Goal: Information Seeking & Learning: Learn about a topic

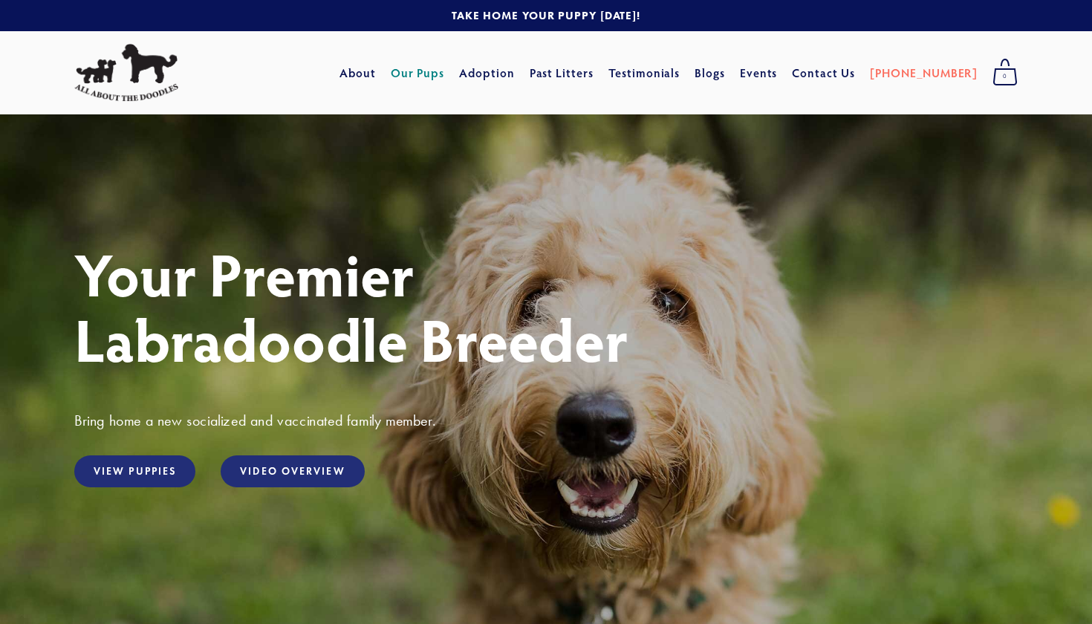
click at [445, 71] on link "Our Pups" at bounding box center [418, 72] width 54 height 27
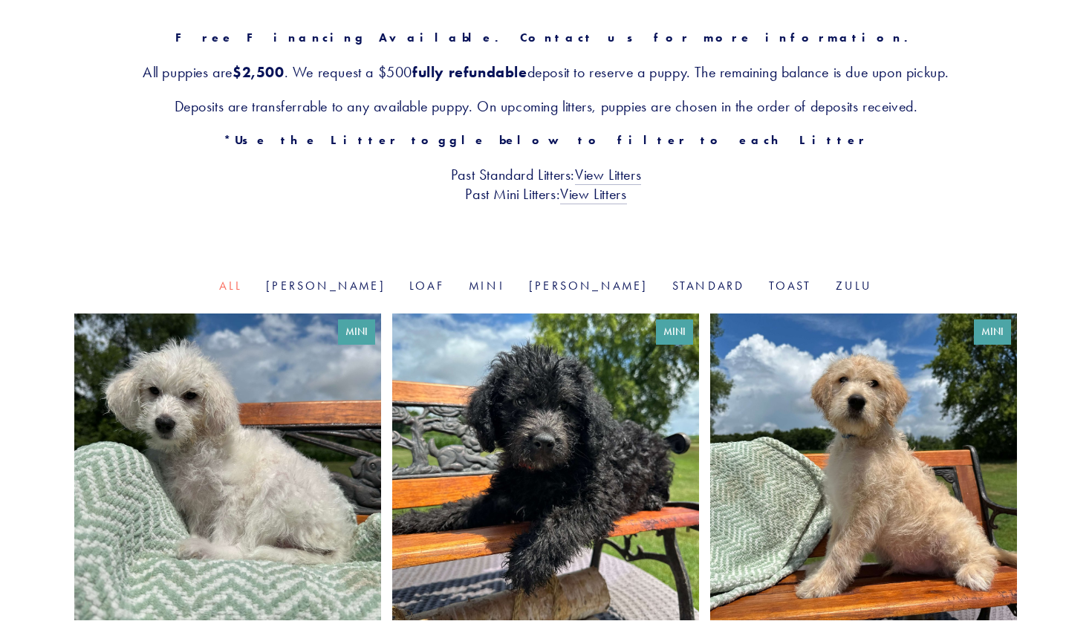
scroll to position [331, 0]
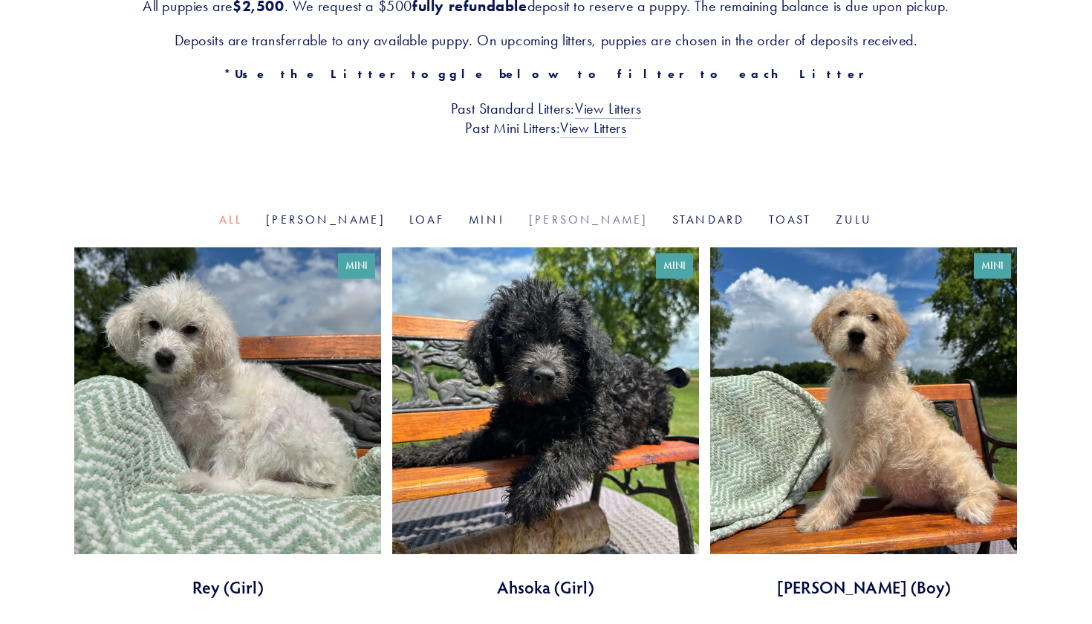
click at [543, 217] on link "[PERSON_NAME]" at bounding box center [589, 220] width 120 height 14
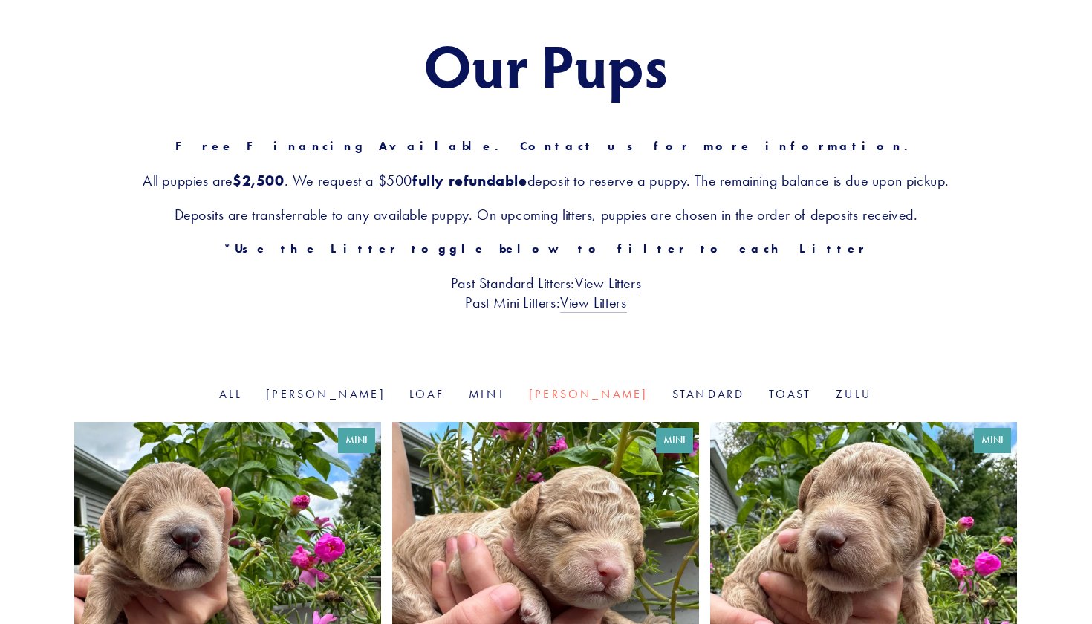
scroll to position [502, 0]
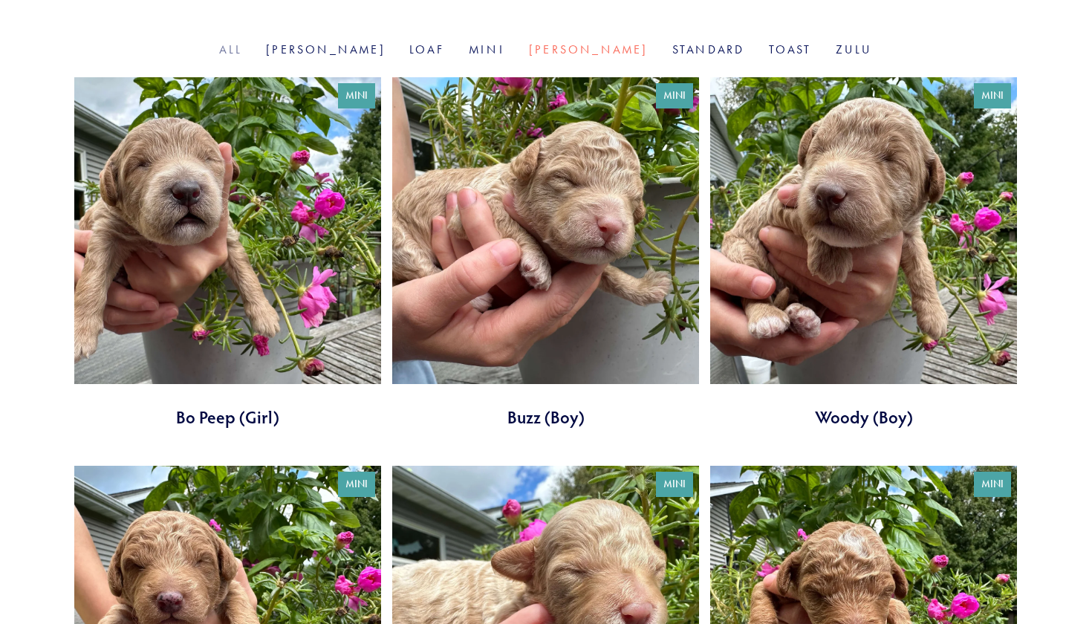
click at [242, 45] on link "All" at bounding box center [230, 49] width 23 height 14
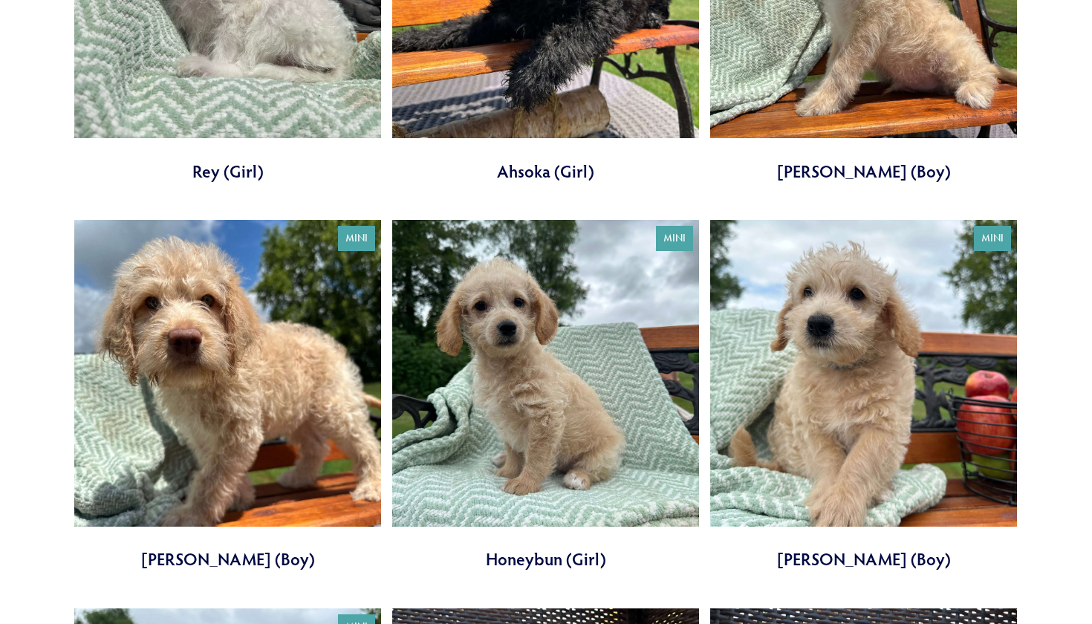
scroll to position [269, 0]
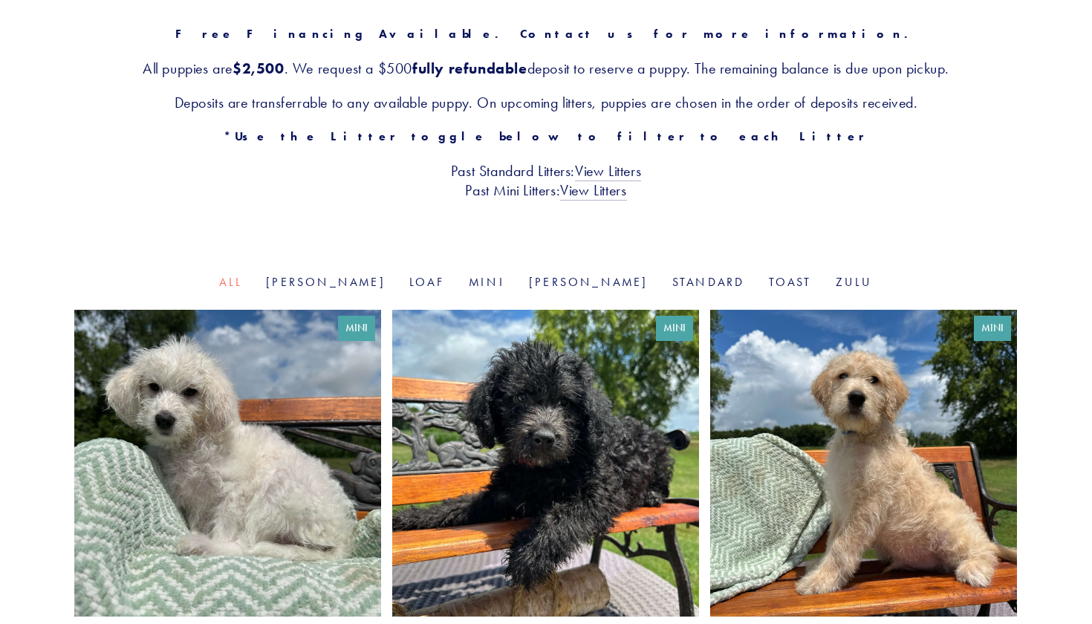
click at [548, 379] on link at bounding box center [545, 486] width 307 height 352
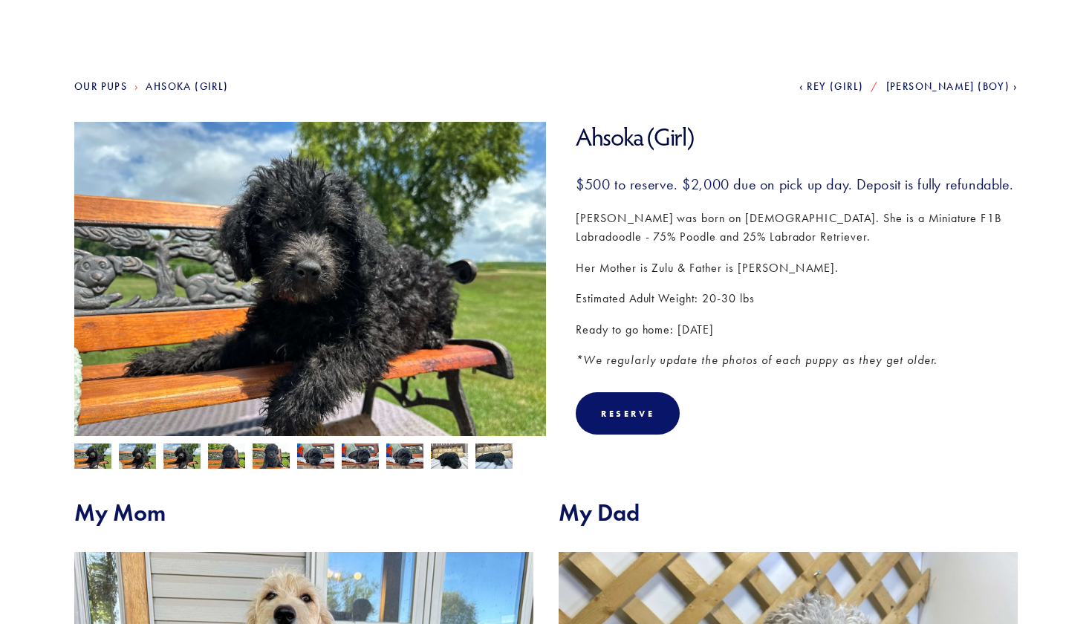
scroll to position [124, 0]
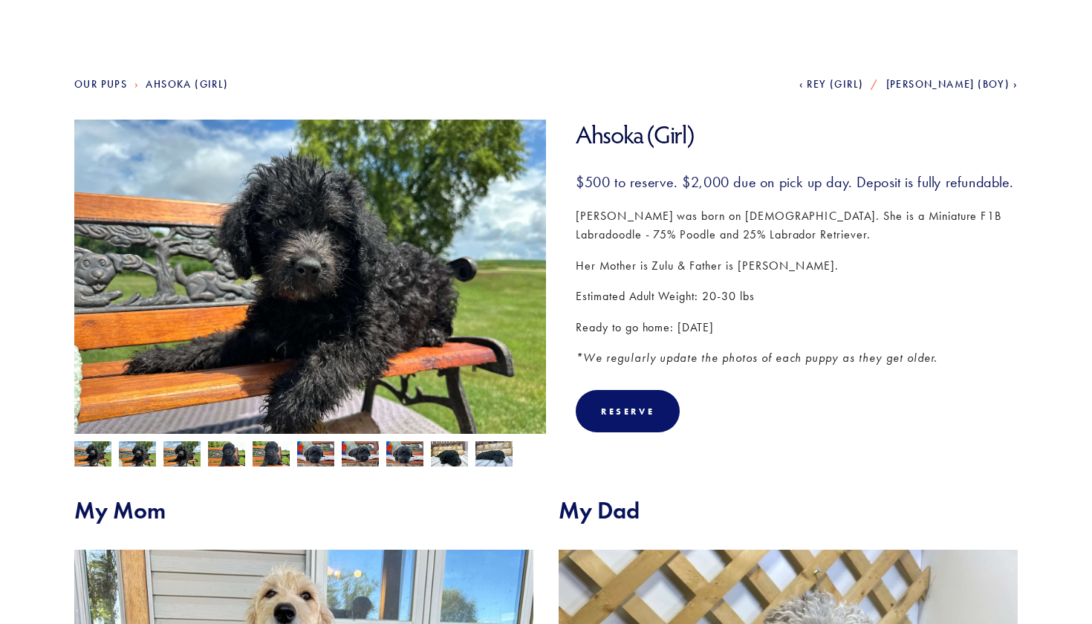
click at [149, 456] on img at bounding box center [137, 455] width 37 height 28
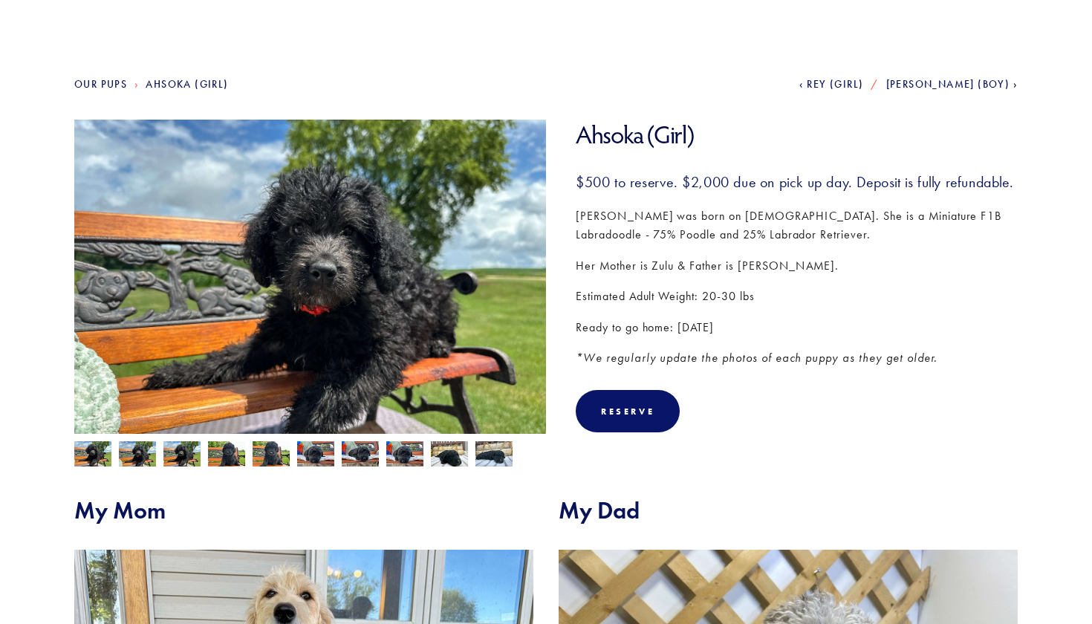
click at [176, 456] on img at bounding box center [182, 455] width 37 height 28
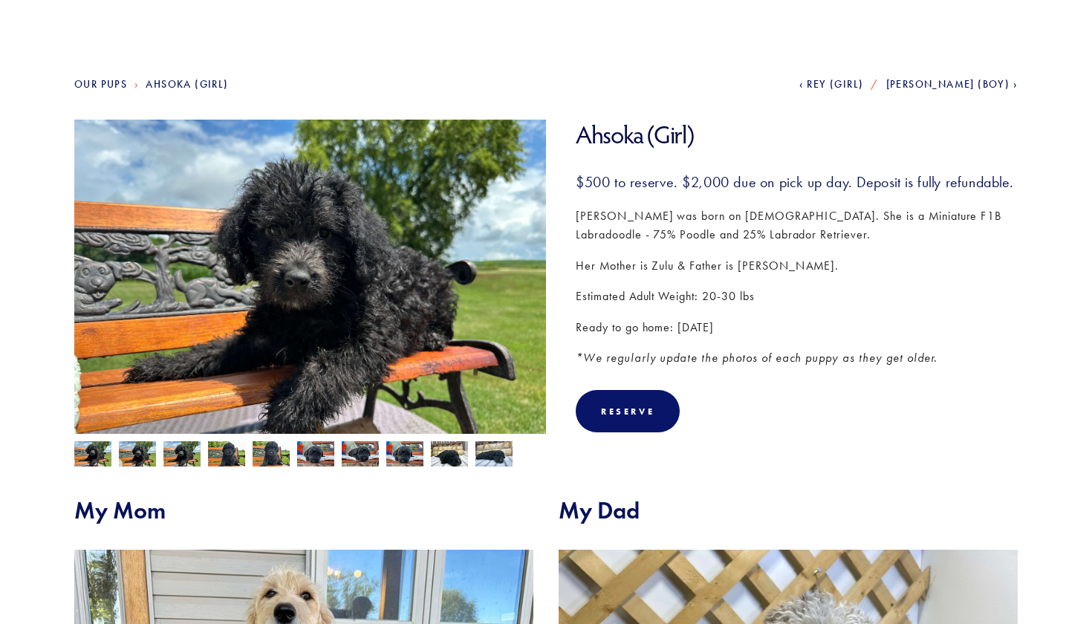
click at [205, 458] on div at bounding box center [306, 450] width 479 height 33
click at [259, 452] on img at bounding box center [271, 455] width 37 height 28
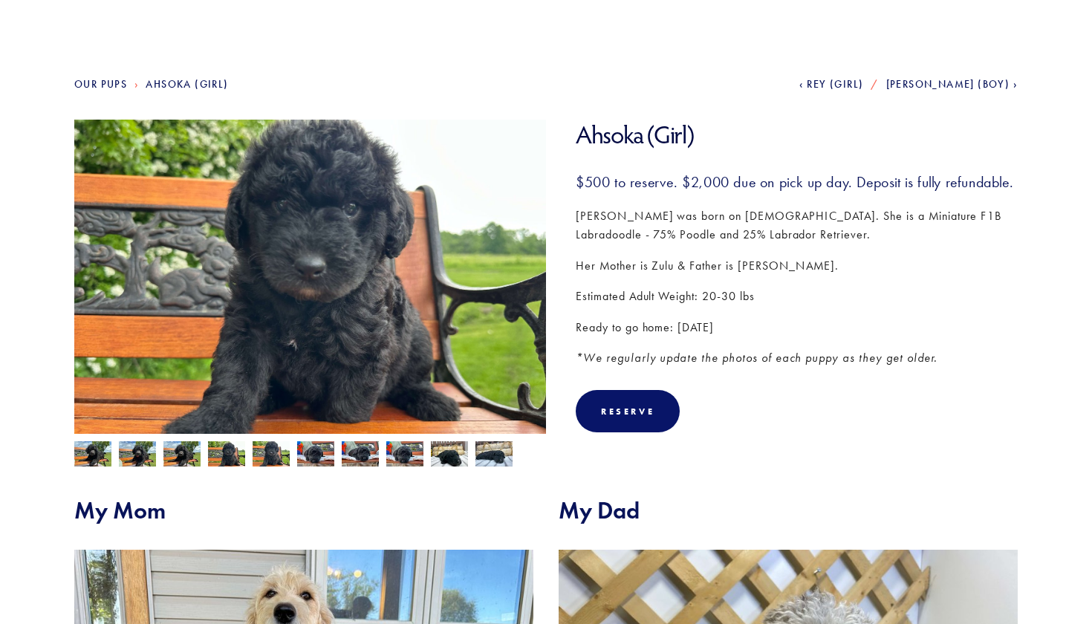
click at [314, 454] on img at bounding box center [315, 454] width 37 height 28
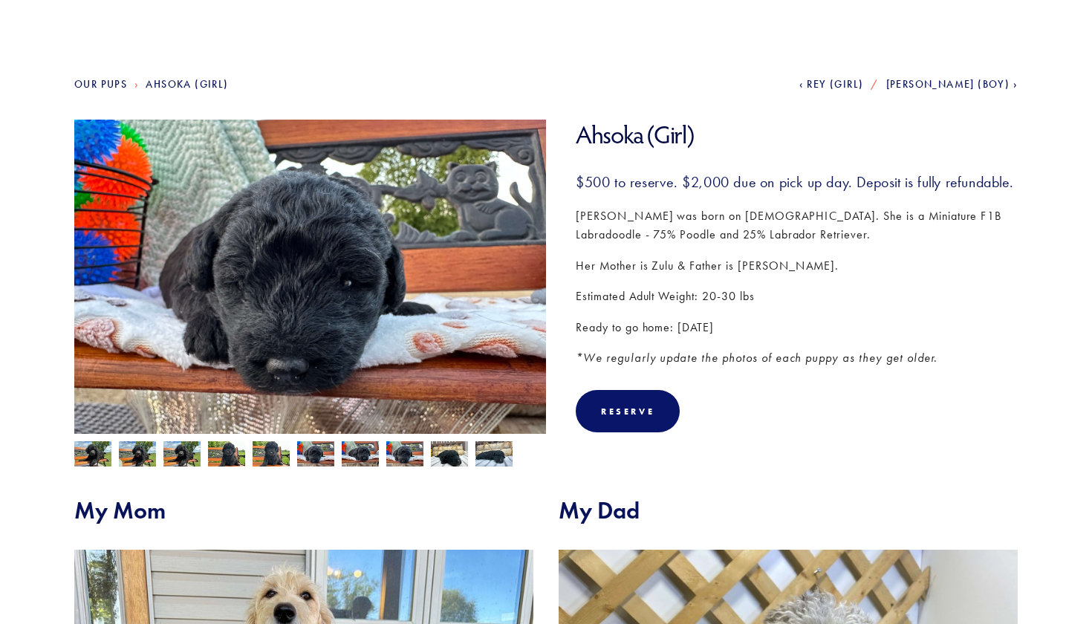
click at [370, 453] on img at bounding box center [360, 454] width 37 height 28
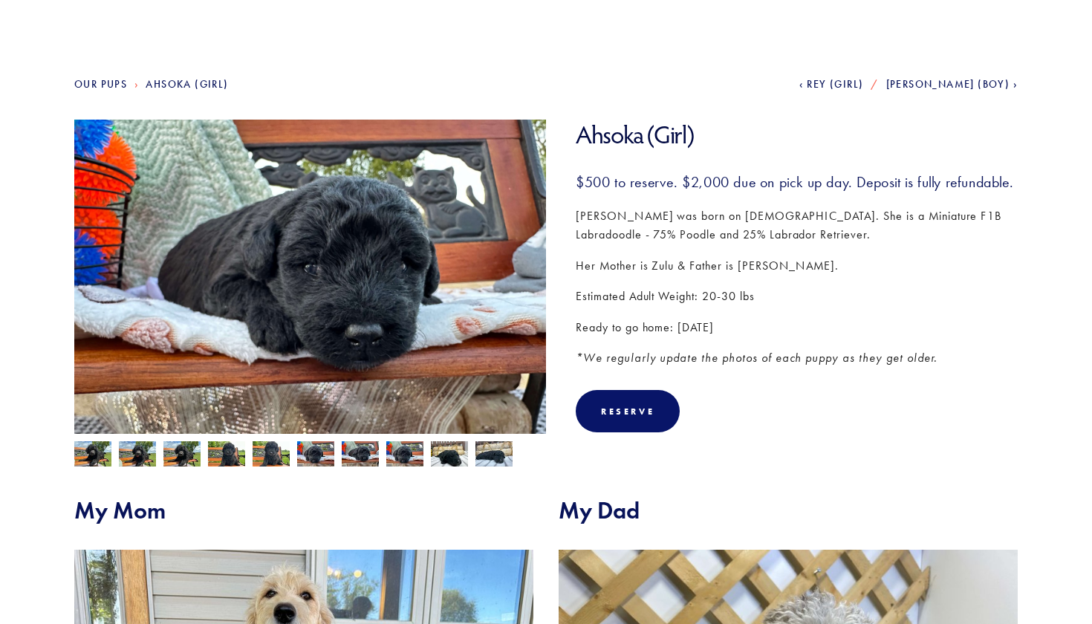
click at [442, 453] on img at bounding box center [449, 454] width 37 height 28
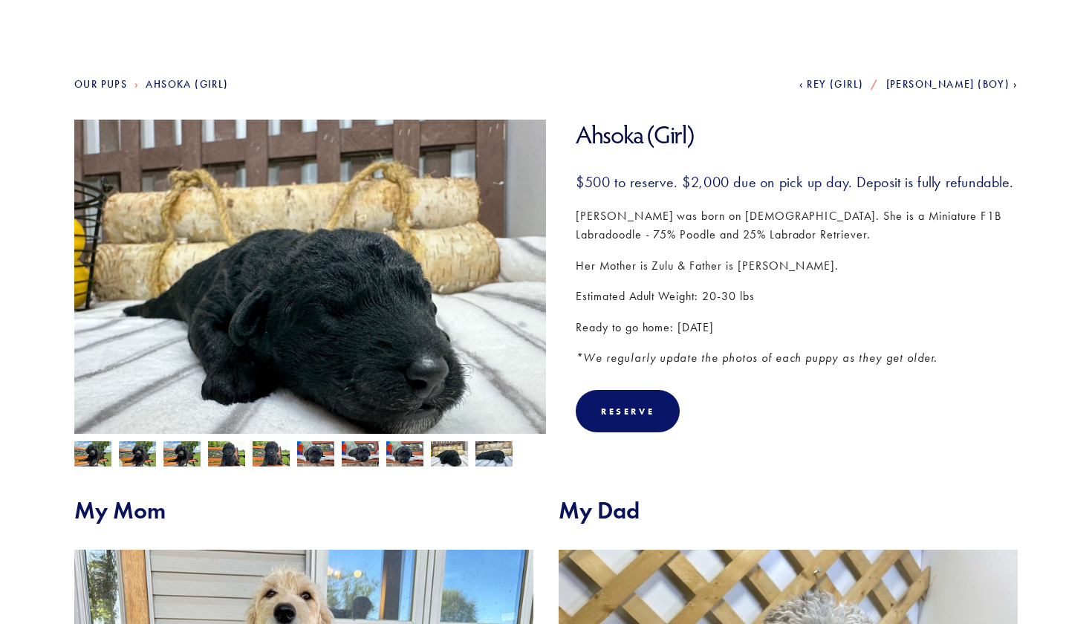
click at [98, 457] on img at bounding box center [92, 455] width 37 height 28
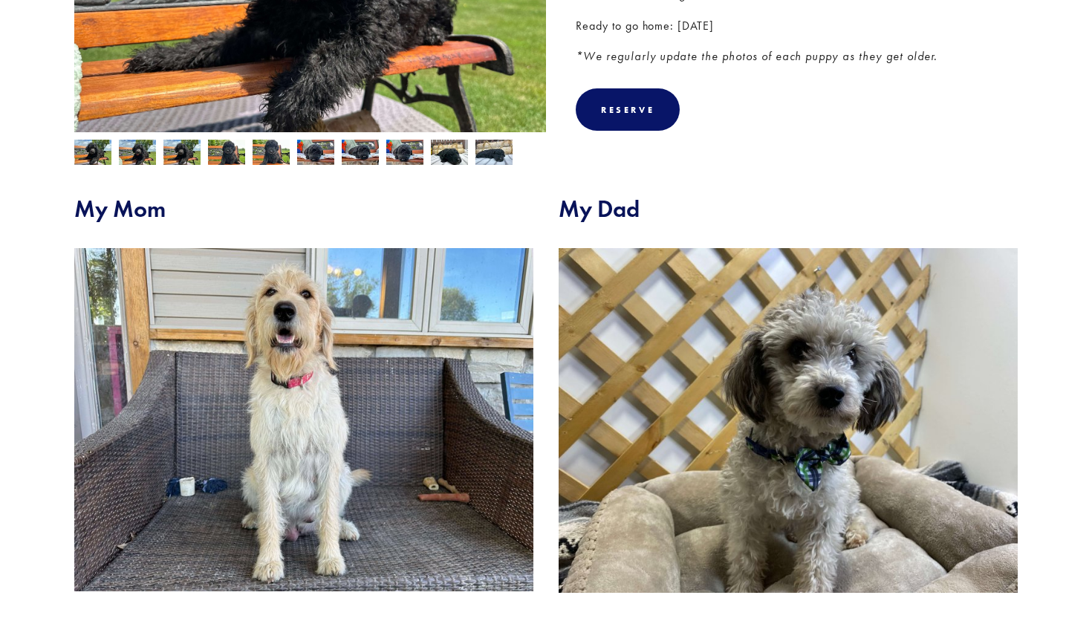
scroll to position [16, 0]
